Goal: Find contact information: Find contact information

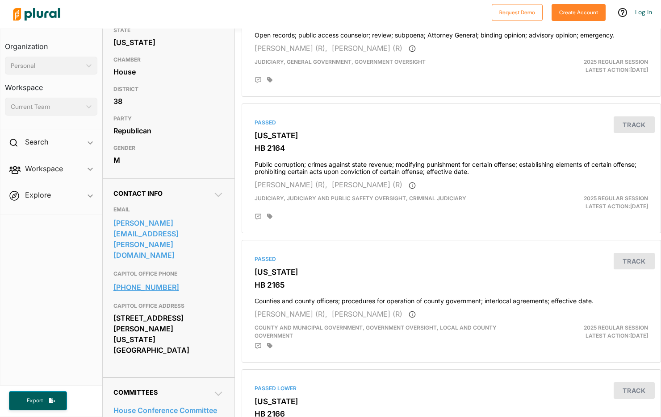
scroll to position [134, 0]
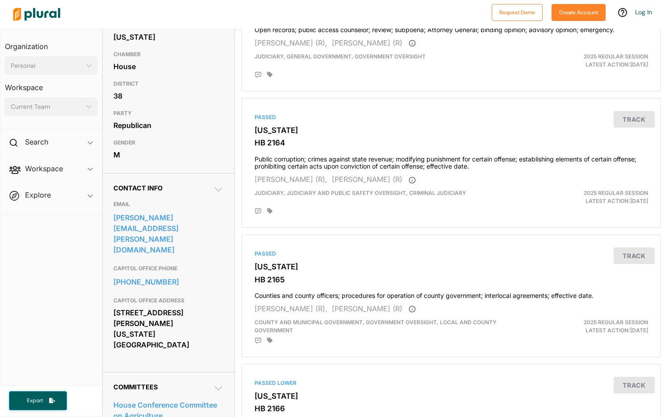
drag, startPoint x: 163, startPoint y: 234, endPoint x: 145, endPoint y: 252, distance: 24.9
click at [145, 263] on h3 "CAPITOL OFFICE PHONE" at bounding box center [168, 268] width 111 height 11
click at [155, 235] on link "[PERSON_NAME][EMAIL_ADDRESS][PERSON_NAME][DOMAIN_NAME]" at bounding box center [168, 234] width 111 height 46
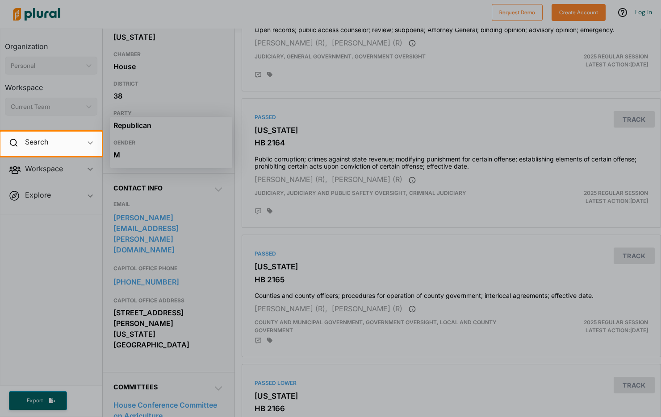
click at [184, 249] on div at bounding box center [330, 286] width 661 height 261
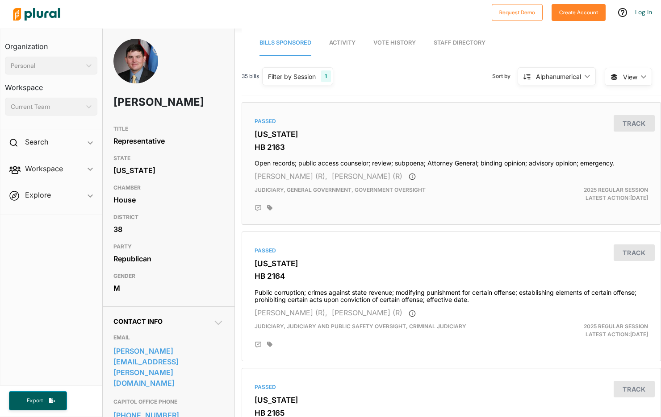
scroll to position [0, 0]
